Goal: Task Accomplishment & Management: Complete application form

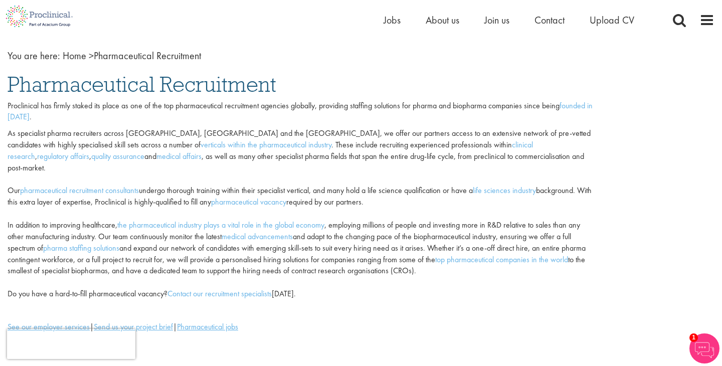
scroll to position [38, 0]
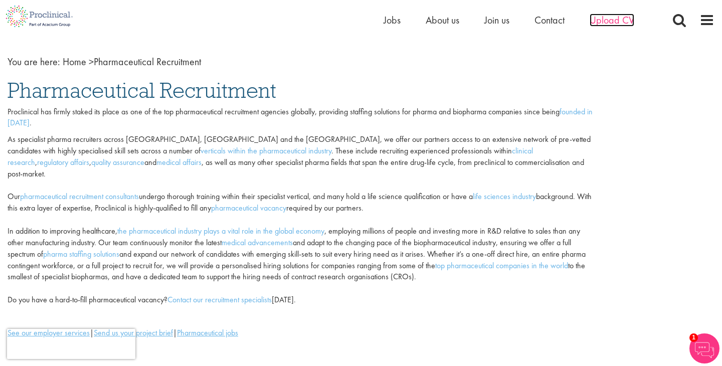
click at [608, 18] on span "Upload CV" at bounding box center [612, 20] width 45 height 13
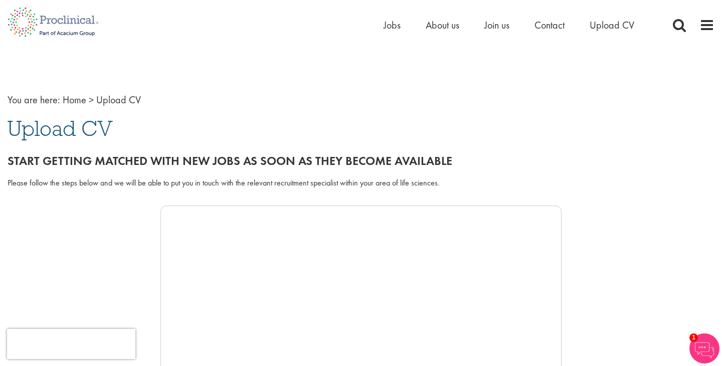
drag, startPoint x: 117, startPoint y: 101, endPoint x: 87, endPoint y: 126, distance: 39.2
click at [116, 102] on span "Upload CV" at bounding box center [118, 99] width 45 height 13
click at [87, 126] on span "Upload CV" at bounding box center [60, 128] width 105 height 27
click at [619, 23] on span "Upload CV" at bounding box center [612, 25] width 45 height 13
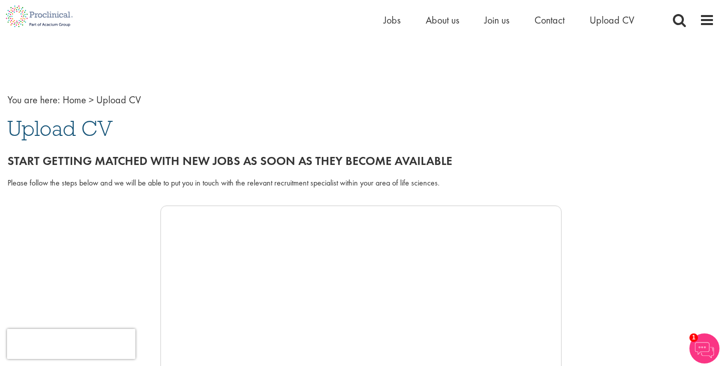
scroll to position [206, 0]
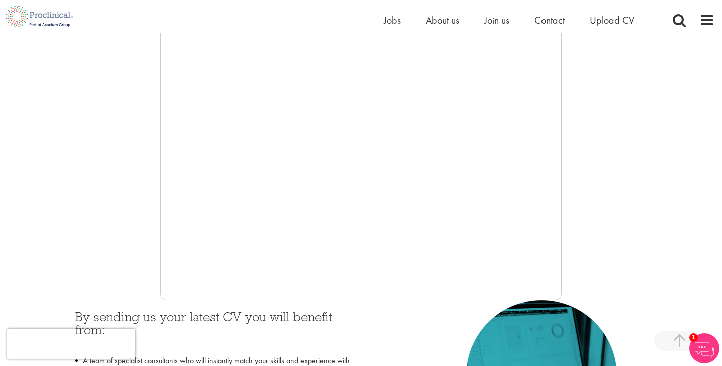
click at [402, 26] on ul "Home Jobs About us Join us Contact Upload CV" at bounding box center [522, 20] width 276 height 15
click at [395, 18] on span "Jobs" at bounding box center [392, 20] width 17 height 13
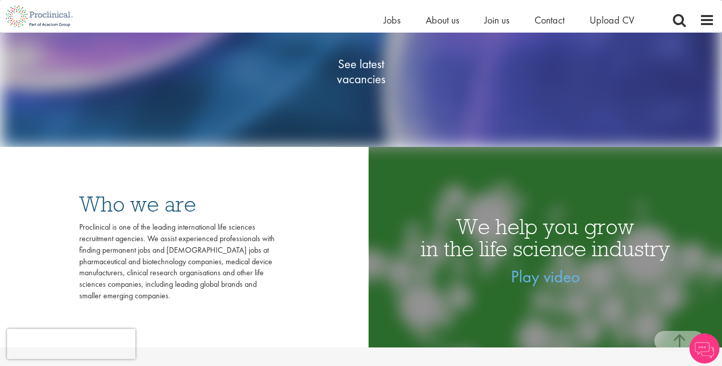
scroll to position [200, 0]
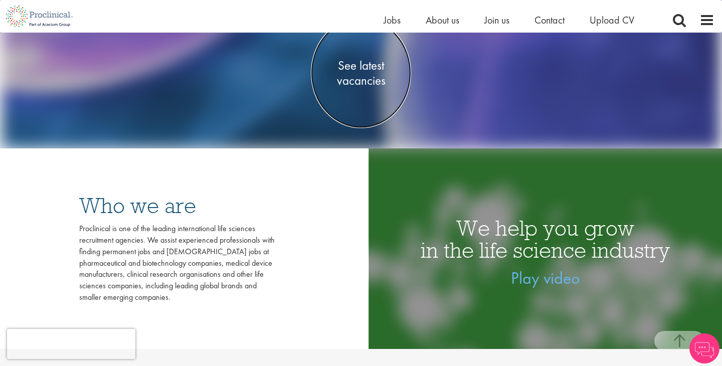
click at [369, 82] on span "See latest vacancies" at bounding box center [361, 73] width 100 height 30
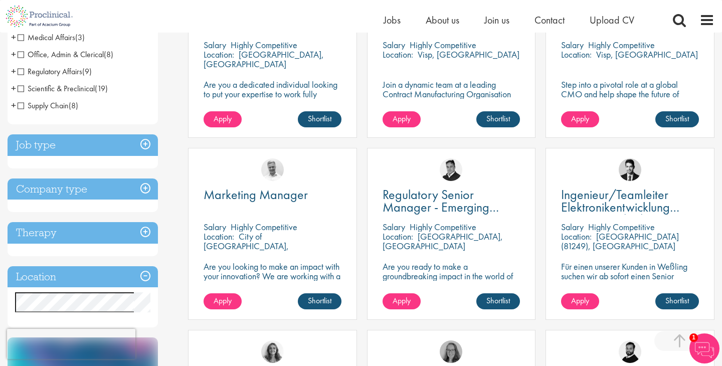
scroll to position [299, 0]
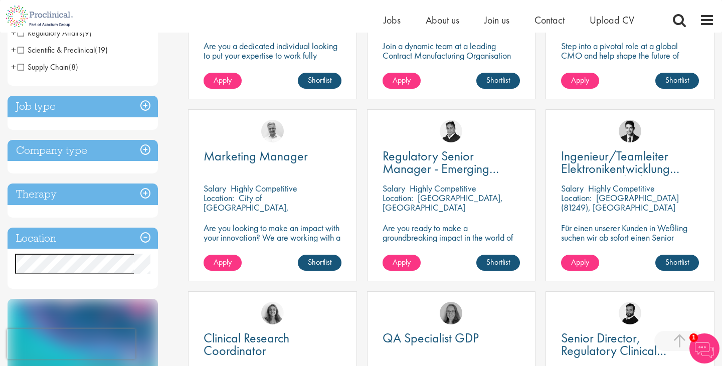
click at [136, 243] on h3 "Location" at bounding box center [83, 239] width 150 height 22
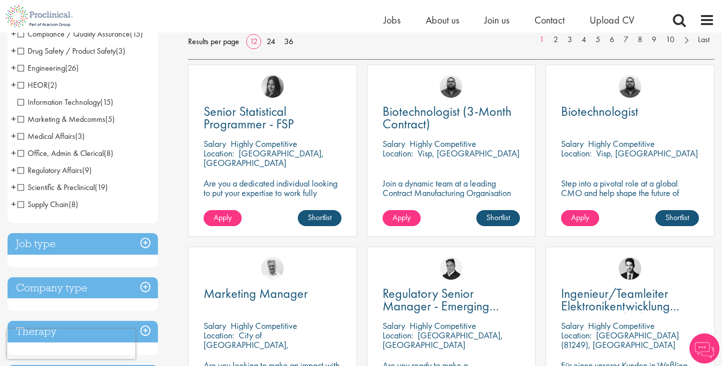
scroll to position [293, 0]
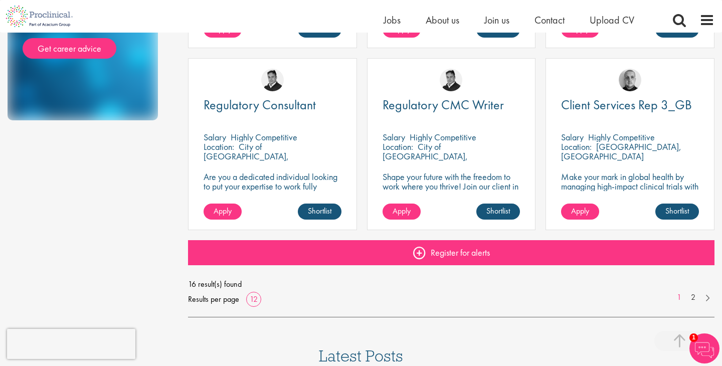
scroll to position [715, 0]
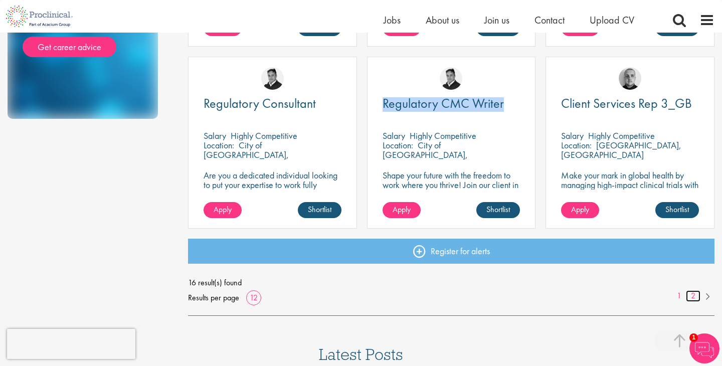
click at [692, 296] on link "2" at bounding box center [693, 296] width 15 height 12
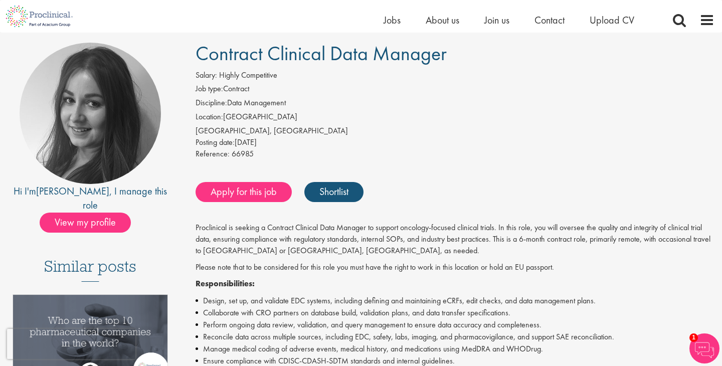
scroll to position [76, 0]
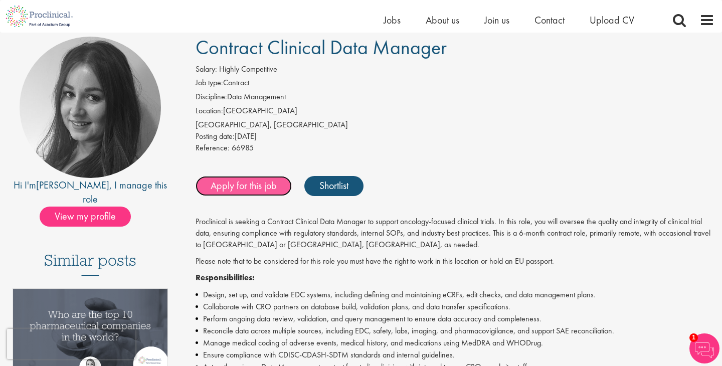
click at [271, 182] on link "Apply for this job" at bounding box center [244, 186] width 96 height 20
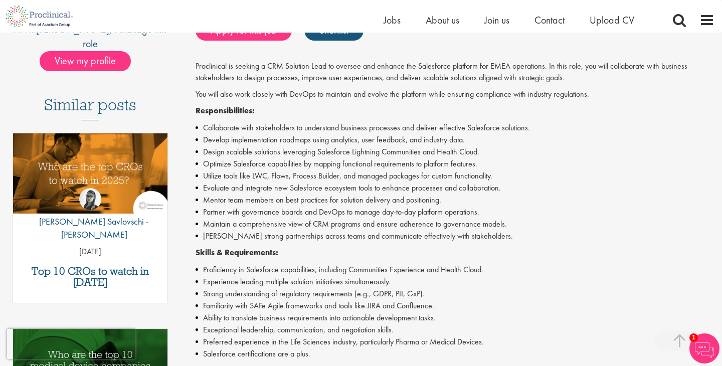
scroll to position [229, 0]
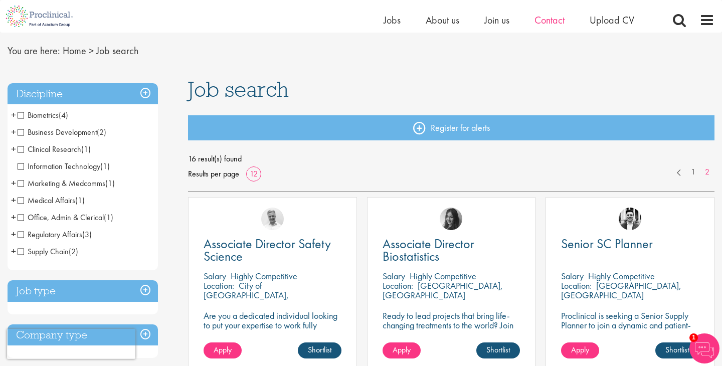
scroll to position [18, 0]
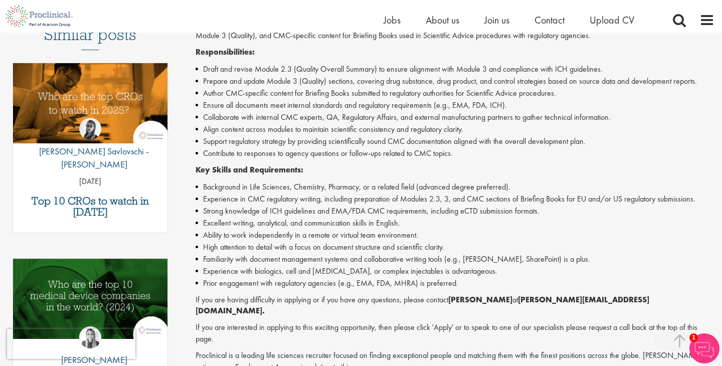
scroll to position [471, 0]
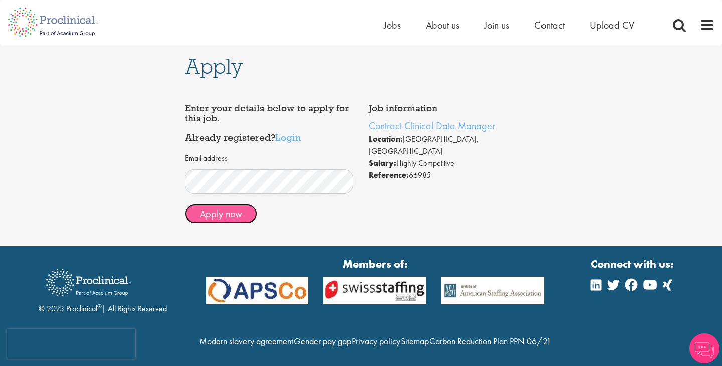
click at [236, 214] on button "Apply now" at bounding box center [221, 214] width 73 height 20
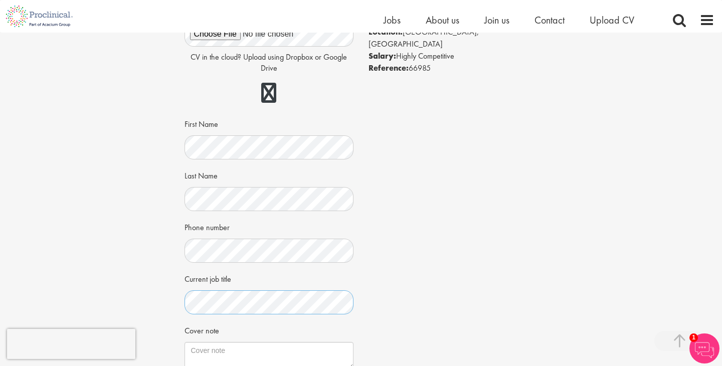
scroll to position [183, 0]
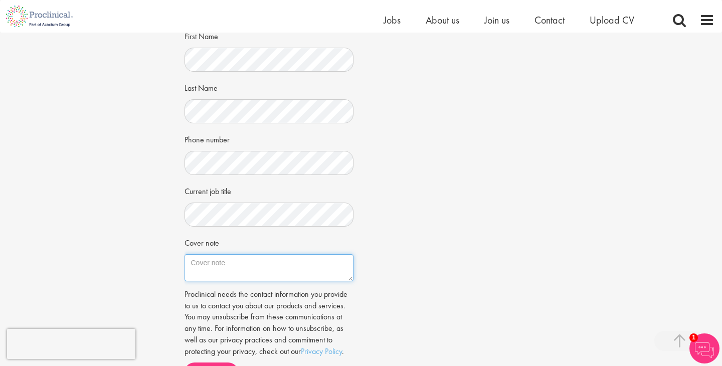
click at [323, 261] on textarea "Cover note" at bounding box center [269, 267] width 169 height 27
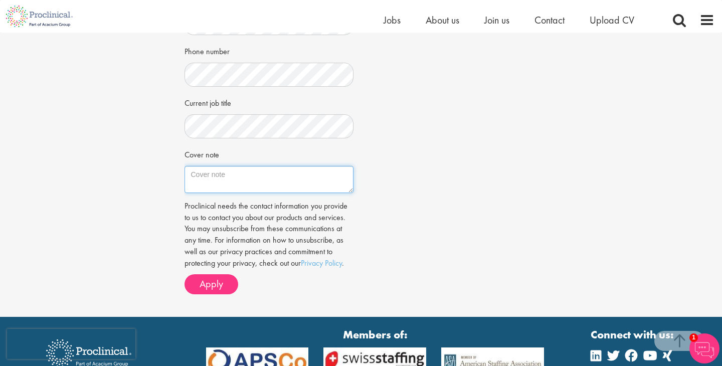
scroll to position [272, 0]
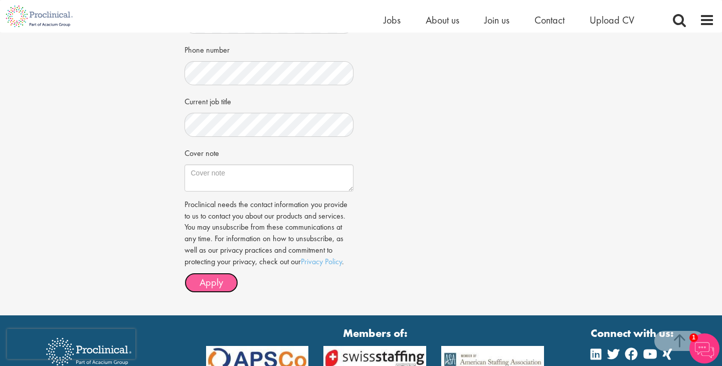
click at [229, 280] on button "Apply" at bounding box center [212, 283] width 54 height 20
